Goal: Transaction & Acquisition: Purchase product/service

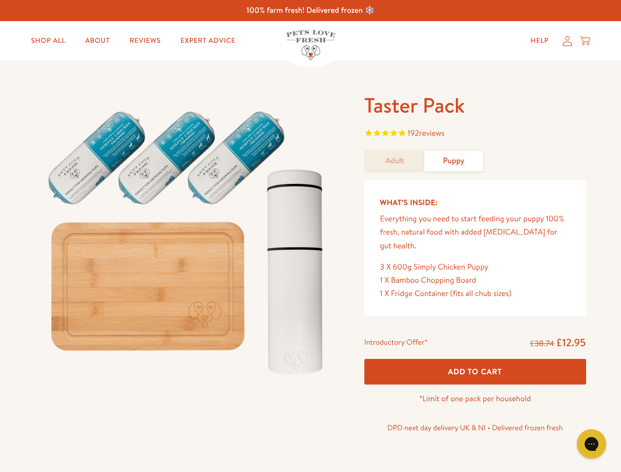
click at [310, 236] on img at bounding box center [187, 238] width 305 height 293
click at [475, 134] on span "192 reviews" at bounding box center [475, 134] width 222 height 15
click at [591, 444] on icon "Gorgias live chat" at bounding box center [590, 443] width 9 height 9
